Goal: Find specific page/section: Find specific page/section

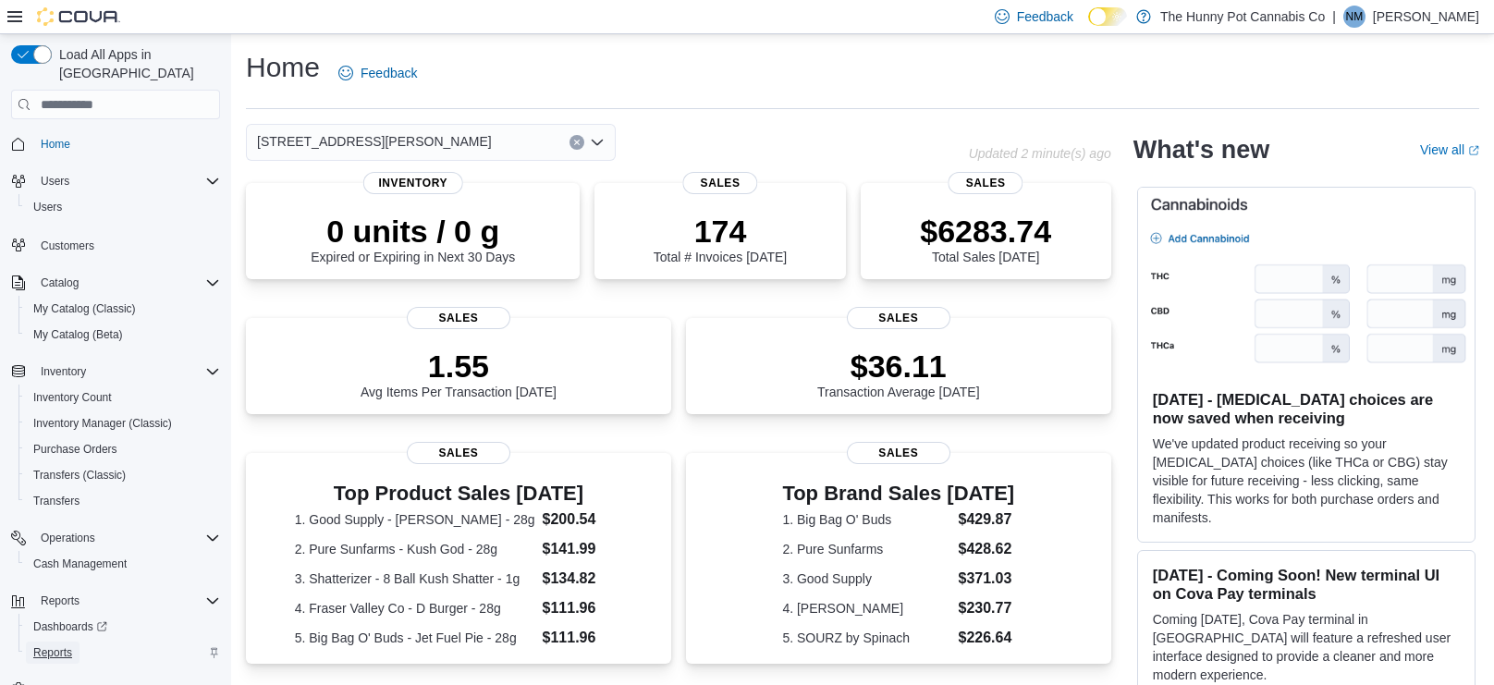
click at [55, 645] on span "Reports" at bounding box center [52, 652] width 39 height 15
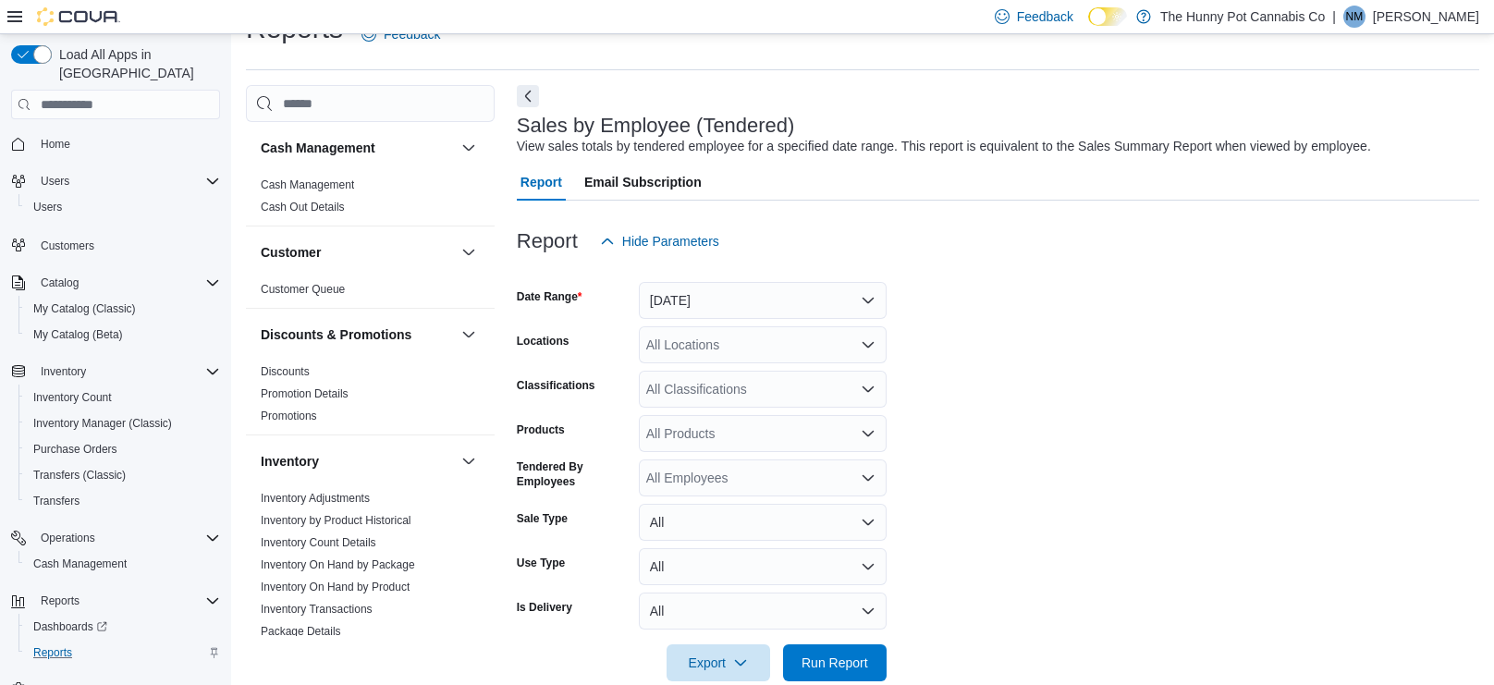
scroll to position [43, 0]
